Goal: Task Accomplishment & Management: Manage account settings

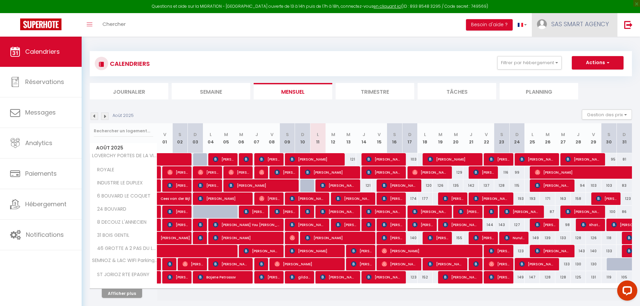
click at [573, 28] on link "SAS SMART AGENCY" at bounding box center [574, 25] width 85 height 24
click at [578, 48] on link "Paramètres" at bounding box center [590, 46] width 50 height 11
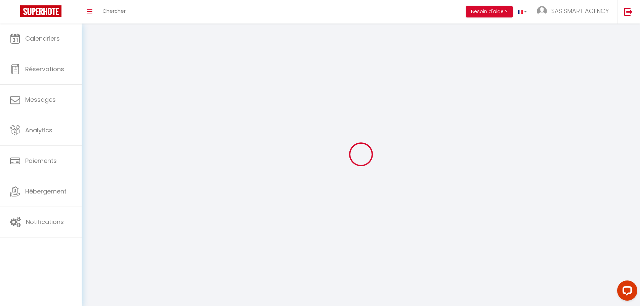
type input "SAS SMART AGENCY"
type input "Olivier & Alexis Martinon"
type input "0783685328"
type input "113 Impasse de la Fillière"
type input "74370"
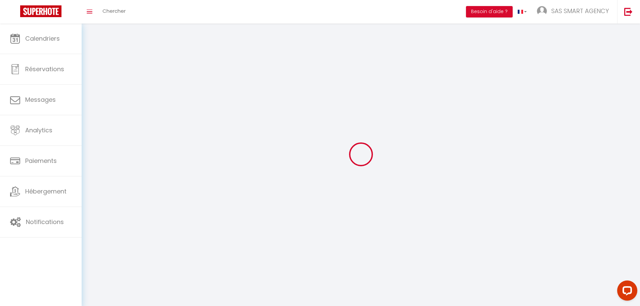
type input "Fillière"
type input "u8xdCRCFJdlzg8OHGXkP9vtzp"
type input "r71bjlWTuTYb5CcshZZOJqyJo"
select select "28"
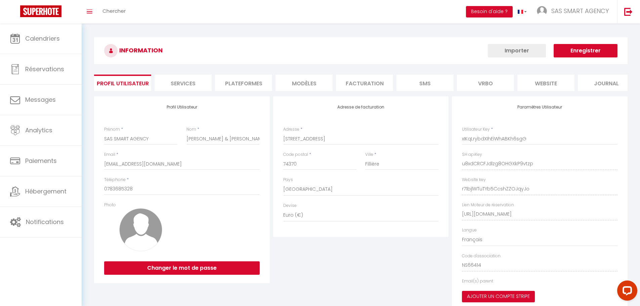
select select "fr"
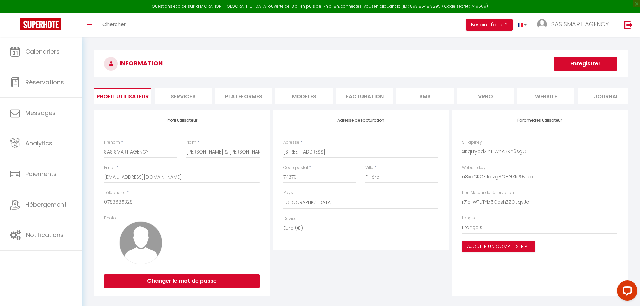
type input "u8xdCRCFJdlzg8OHGXkP9vtzp"
type input "r71bjlWTuTYb5CcshZZOJqyJo"
type input "https://app.superhote.com/#/get-available-rentals/r71bjlWTuTYb5CcshZZOJqyJo"
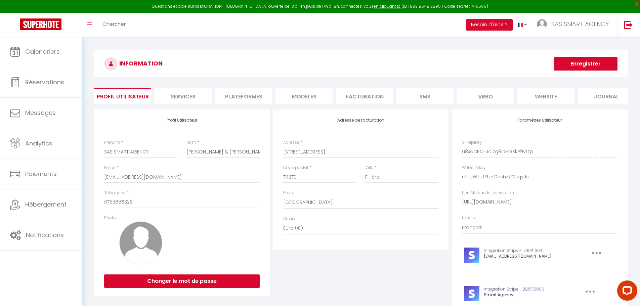
click at [246, 98] on li "Plateformes" at bounding box center [243, 96] width 57 height 16
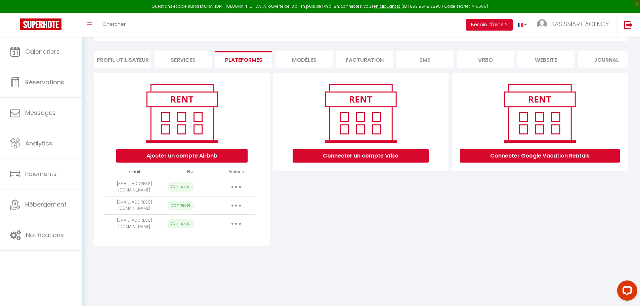
scroll to position [3, 0]
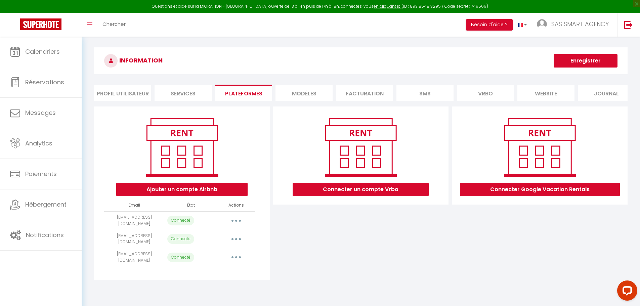
click at [238, 261] on button "button" at bounding box center [236, 257] width 19 height 11
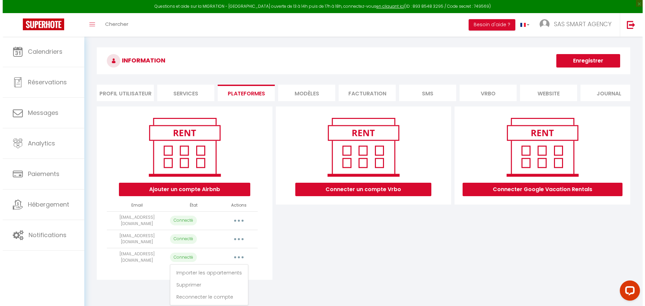
scroll to position [37, 0]
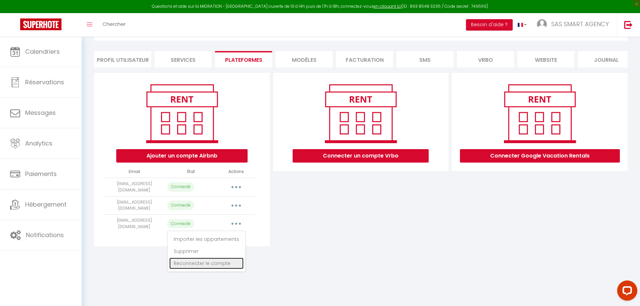
click at [209, 268] on link "Reconnecter le compte" at bounding box center [206, 263] width 74 height 11
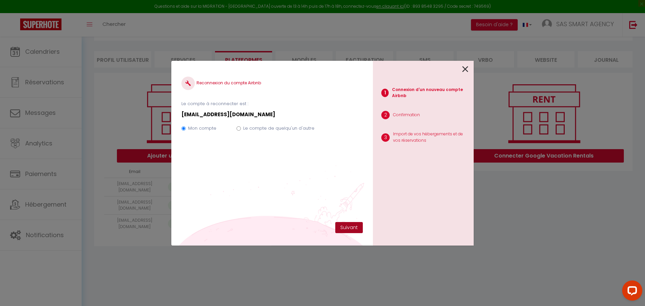
click at [342, 229] on button "Suivant" at bounding box center [349, 227] width 28 height 11
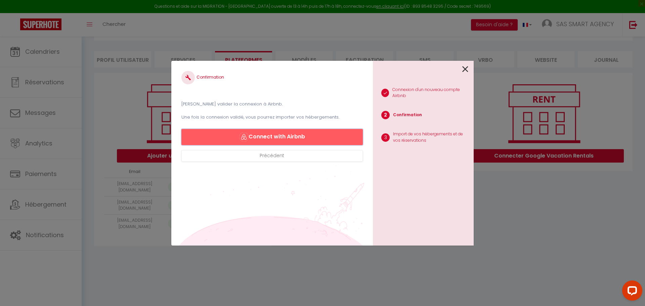
click at [303, 137] on button "Connect with Airbnb" at bounding box center [271, 137] width 181 height 16
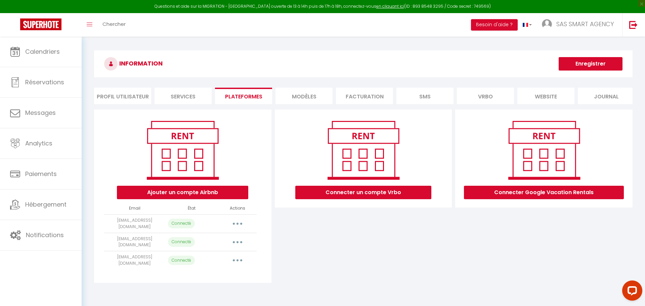
select select "1677"
select select "1910"
select select "3772"
select select "3773"
select select "4583"
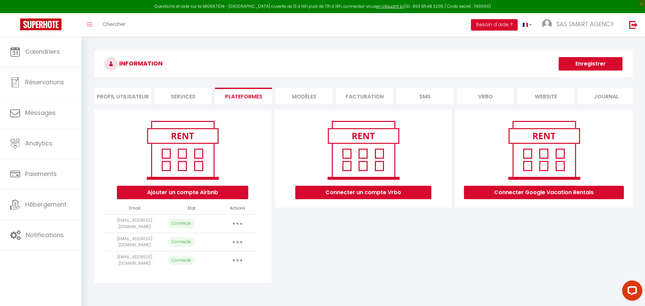
select select "5710"
select select "66895"
select select "10663"
select select "15544"
select select "23899"
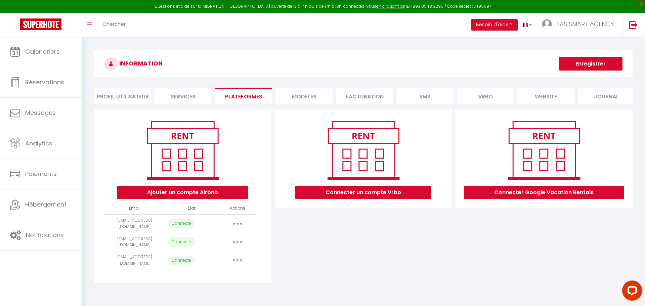
select select "33416"
select select "38787"
select select "72369"
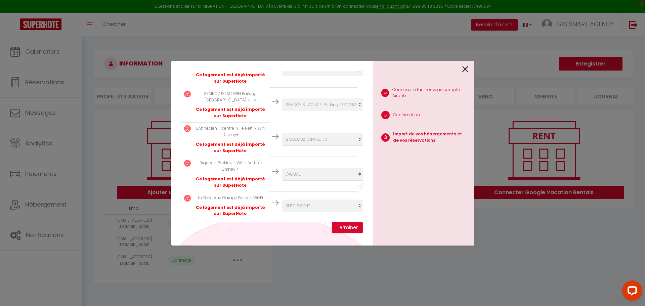
scroll to position [429, 0]
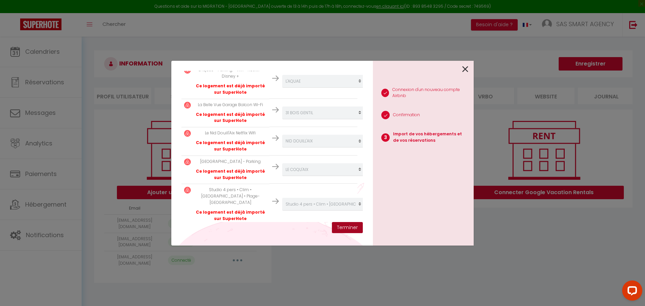
click at [350, 226] on button "Terminer" at bounding box center [347, 227] width 31 height 11
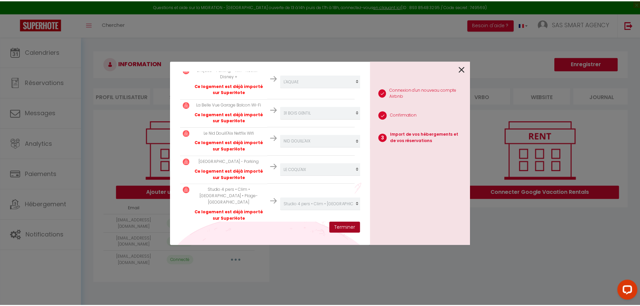
scroll to position [446, 0]
